Goal: Transaction & Acquisition: Purchase product/service

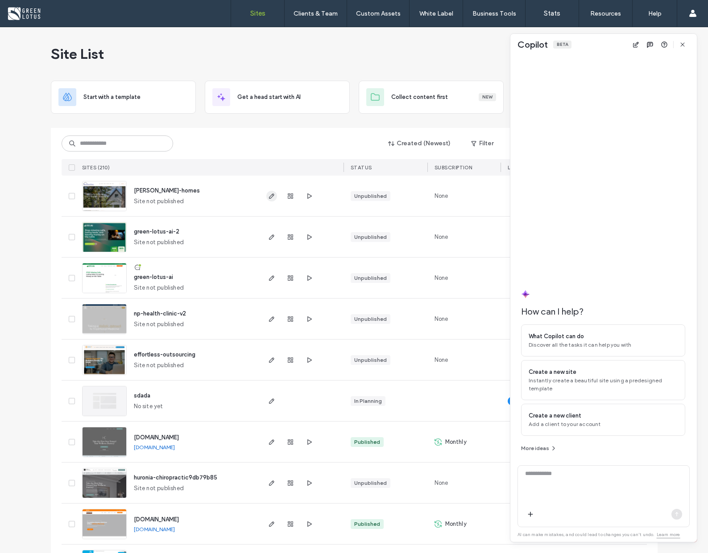
click at [269, 195] on icon "button" at bounding box center [271, 196] width 7 height 7
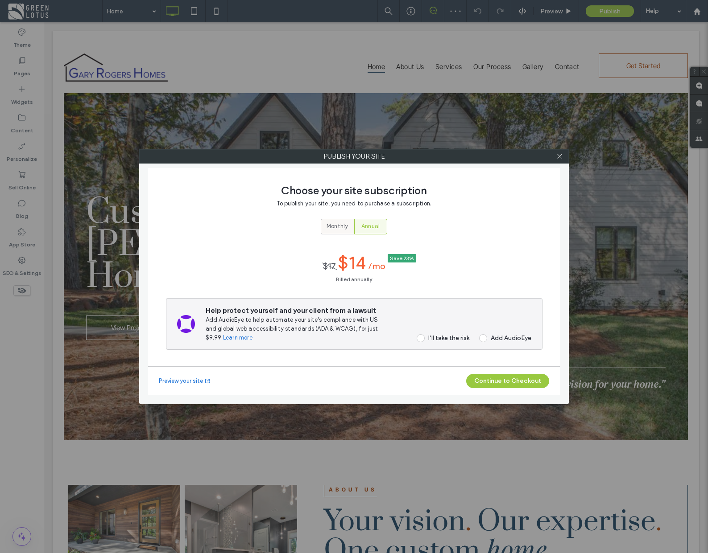
click at [340, 227] on span "Monthly" at bounding box center [336, 226] width 21 height 9
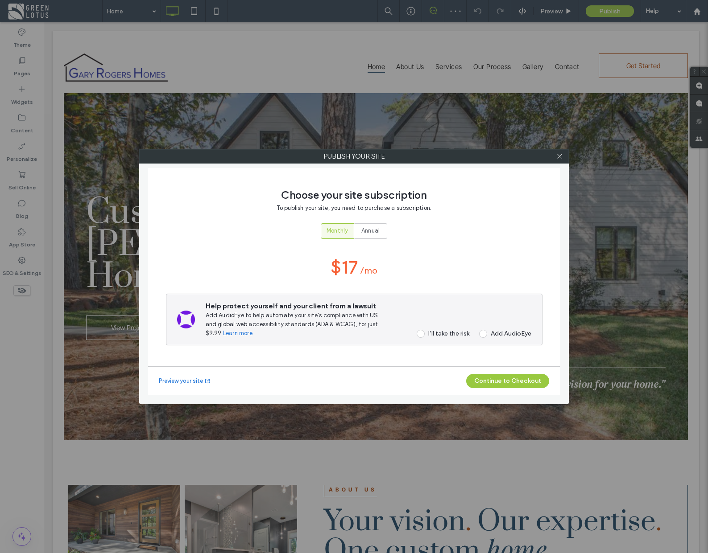
click at [420, 334] on span at bounding box center [421, 334] width 8 height 8
click at [520, 382] on button "Continue to Checkout" at bounding box center [507, 381] width 83 height 14
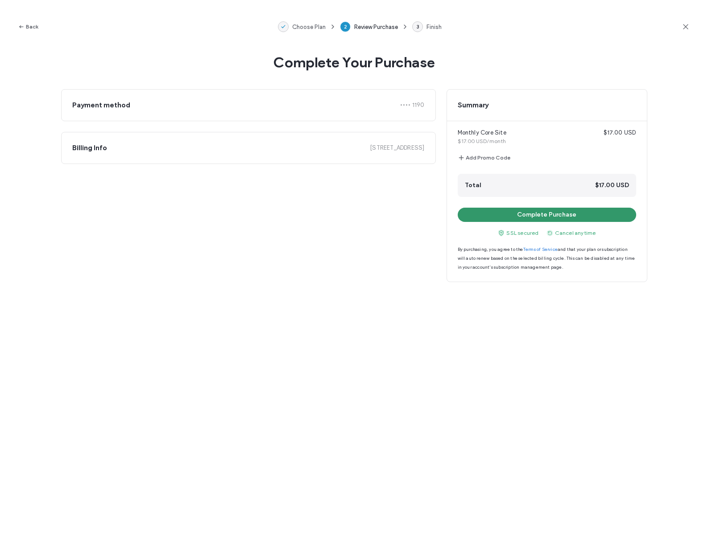
click at [564, 217] on button "Complete Purchase" at bounding box center [547, 215] width 178 height 14
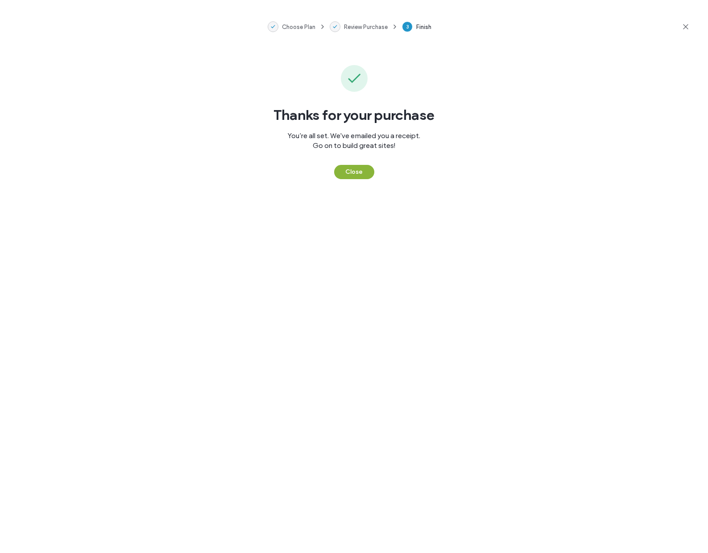
click at [349, 174] on button "Close" at bounding box center [354, 172] width 40 height 14
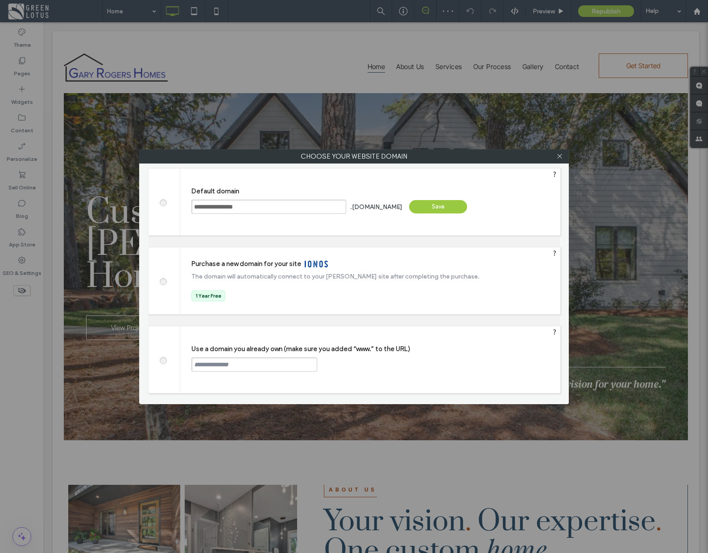
click at [261, 367] on input "text" at bounding box center [254, 365] width 126 height 14
type input "**********"
click at [354, 367] on div "Continue" at bounding box center [351, 364] width 58 height 13
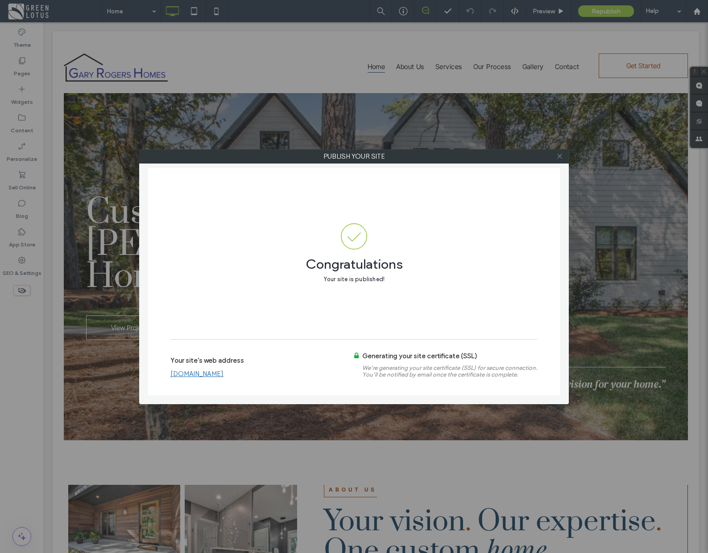
click at [560, 158] on icon at bounding box center [559, 156] width 7 height 7
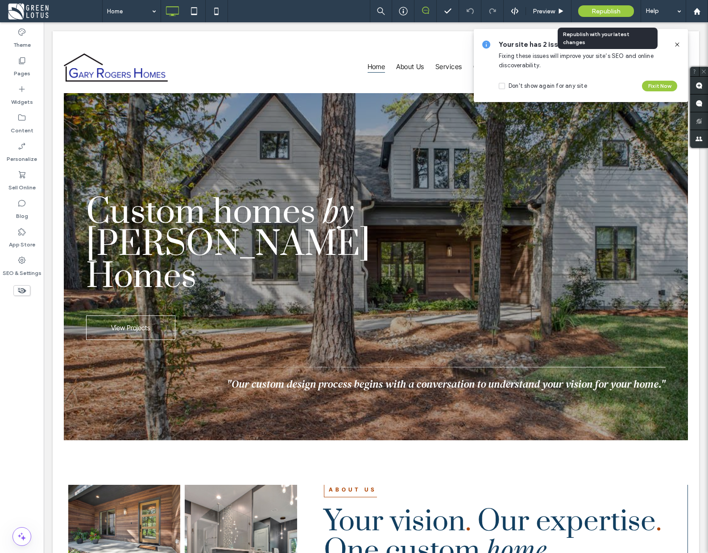
click at [612, 12] on span "Republish" at bounding box center [605, 12] width 29 height 8
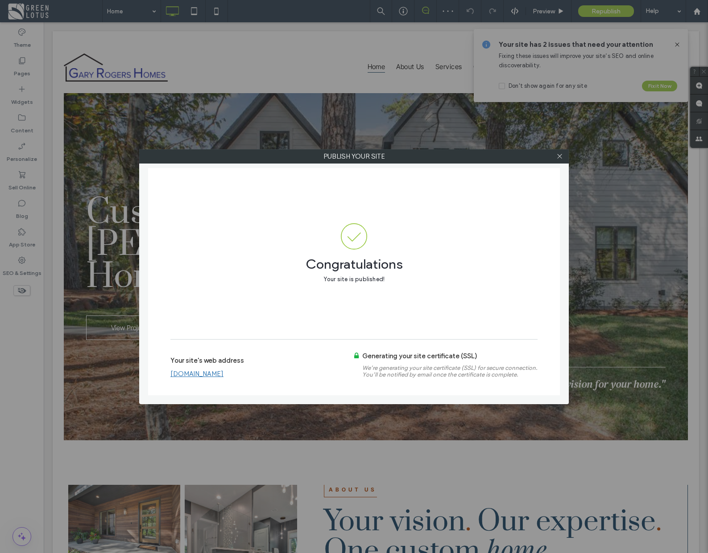
click at [223, 376] on link "[DOMAIN_NAME]" at bounding box center [196, 374] width 53 height 8
